Goal: Navigation & Orientation: Find specific page/section

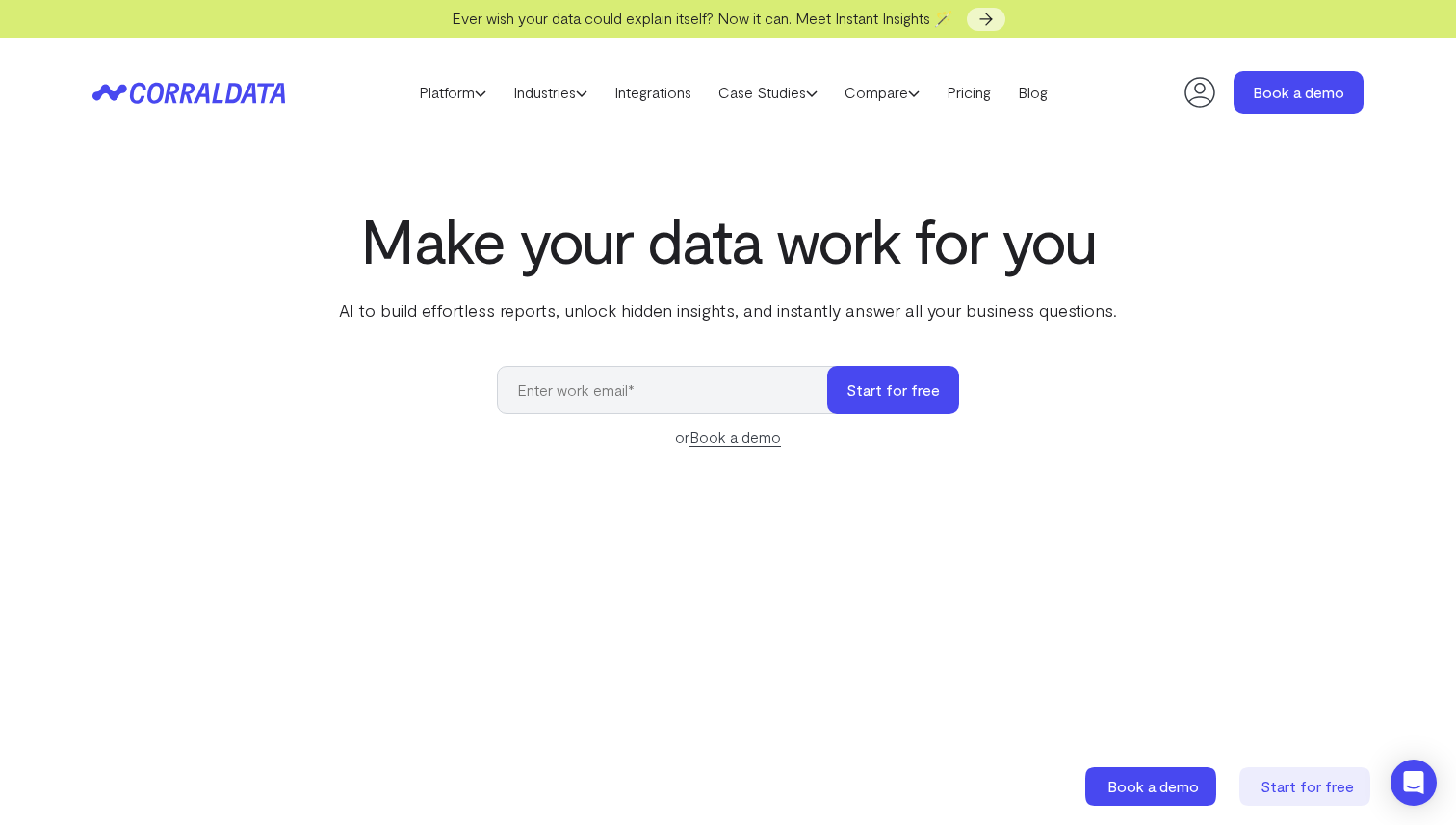
click at [1183, 89] on icon at bounding box center [1200, 93] width 39 height 39
click at [1197, 78] on icon at bounding box center [1200, 93] width 31 height 31
